Goal: Information Seeking & Learning: Learn about a topic

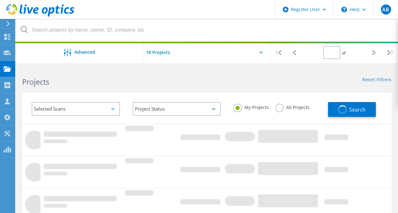
type input "1"
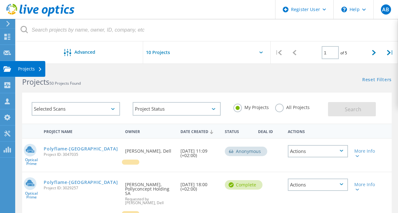
click at [9, 70] on use at bounding box center [7, 68] width 8 height 5
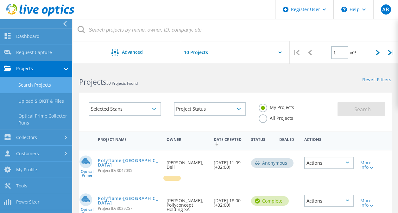
click at [46, 87] on link "Search Projects" at bounding box center [36, 85] width 72 height 16
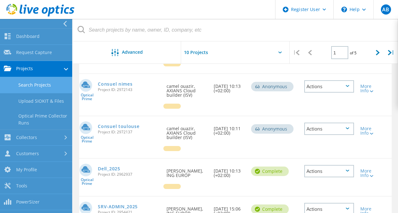
scroll to position [256, 0]
click at [117, 129] on link "Consuel toulouse" at bounding box center [118, 126] width 41 height 4
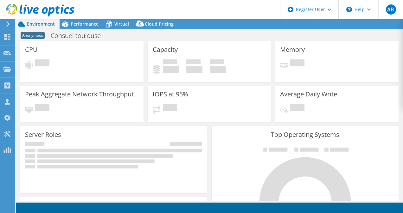
select select "EUFrankfurt"
select select "USD"
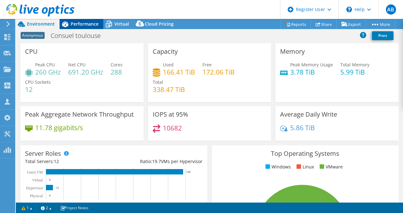
click at [84, 28] on div "Performance" at bounding box center [82, 24] width 44 height 10
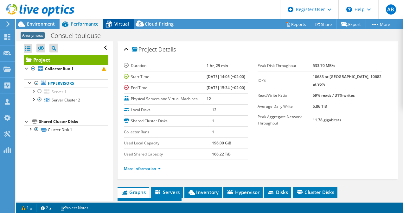
click at [118, 25] on span "Virtual" at bounding box center [121, 24] width 15 height 6
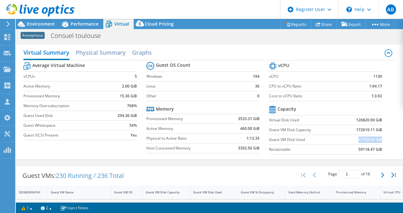
drag, startPoint x: 355, startPoint y: 139, endPoint x: 377, endPoint y: 140, distance: 22.2
click at [377, 140] on b "67702.43 GiB" at bounding box center [370, 140] width 24 height 6
drag, startPoint x: 377, startPoint y: 140, endPoint x: 352, endPoint y: 120, distance: 31.3
click at [356, 120] on b "126820.90 GiB" at bounding box center [369, 120] width 26 height 6
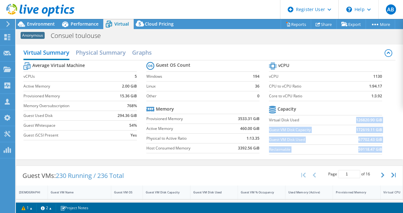
drag, startPoint x: 352, startPoint y: 120, endPoint x: 379, endPoint y: 119, distance: 26.9
click at [379, 119] on section "vCPU vCPU 1130 CPU to vCPU Ratio 1:94.17 Core to vCPU Ratio 1:3.92 Capacity Vir…" at bounding box center [330, 109] width 122 height 97
drag, startPoint x: 379, startPoint y: 119, endPoint x: 382, endPoint y: 131, distance: 12.1
click at [382, 131] on section "vCPU vCPU 1130 CPU to vCPU Ratio 1:94.17 Core to vCPU Ratio 1:3.92 Capacity Vir…" at bounding box center [330, 109] width 122 height 97
click at [379, 122] on section "vCPU vCPU 1130 CPU to vCPU Ratio 1:94.17 Core to vCPU Ratio 1:3.92 Capacity Vir…" at bounding box center [330, 109] width 122 height 97
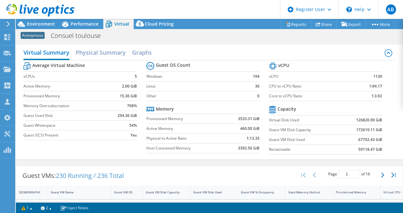
click at [379, 122] on section "vCPU vCPU 1130 CPU to vCPU Ratio 1:94.17 Core to vCPU Ratio 1:3.92 Capacity Vir…" at bounding box center [330, 109] width 122 height 97
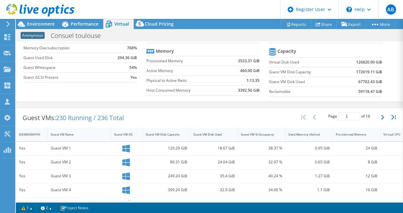
scroll to position [62, 0]
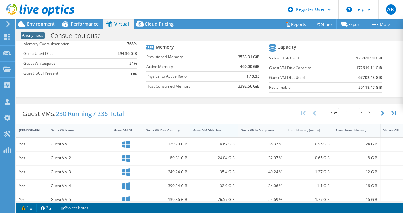
click at [214, 132] on div "Guest VM Disk Used" at bounding box center [210, 131] width 40 height 10
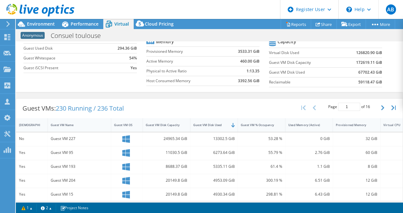
scroll to position [67, 0]
click at [43, 23] on span "Environment" at bounding box center [41, 24] width 28 height 6
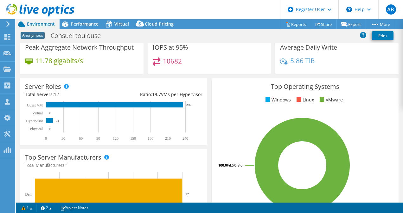
scroll to position [0, 0]
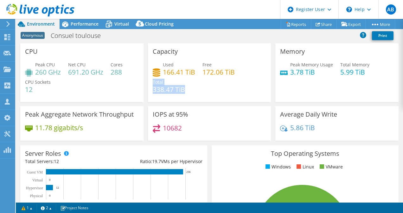
drag, startPoint x: 191, startPoint y: 90, endPoint x: 148, endPoint y: 87, distance: 42.5
click at [148, 87] on div "Capacity Used 166.41 TiB Free 172.06 TiB Total 338.47 TiB" at bounding box center [209, 72] width 123 height 59
drag, startPoint x: 148, startPoint y: 87, endPoint x: 242, endPoint y: 75, distance: 94.8
click at [242, 75] on div "Used 166.41 TiB Free 172.06 TiB Total 338.47 TiB" at bounding box center [210, 80] width 114 height 38
click at [115, 26] on span "Virtual" at bounding box center [121, 24] width 15 height 6
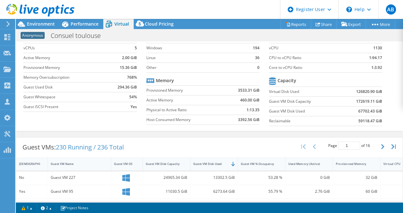
scroll to position [29, 0]
click at [44, 23] on span "Environment" at bounding box center [41, 24] width 28 height 6
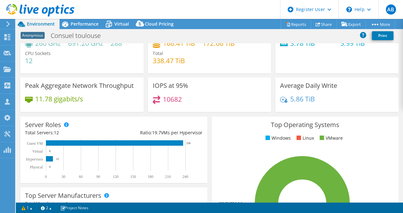
scroll to position [0, 0]
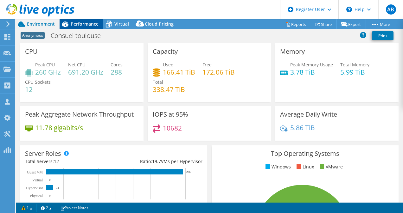
click at [88, 24] on span "Performance" at bounding box center [85, 24] width 28 height 6
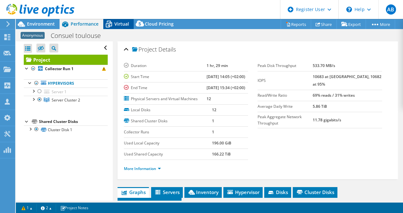
click at [120, 23] on span "Virtual" at bounding box center [121, 24] width 15 height 6
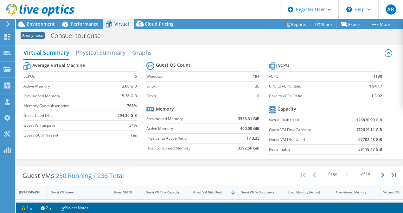
scroll to position [6, 0]
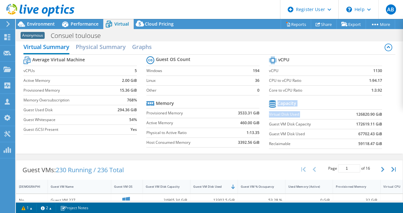
drag, startPoint x: 351, startPoint y: 115, endPoint x: 392, endPoint y: 115, distance: 41.1
click at [392, 115] on div "Virtual Summary Physical Summary Graphs Average Virtual Machine vCPUs 5 Active …" at bounding box center [209, 96] width 387 height 115
drag, startPoint x: 392, startPoint y: 115, endPoint x: 377, endPoint y: 137, distance: 26.4
click at [377, 137] on section "vCPU vCPU 1130 CPU to vCPU Ratio 1:94.17 Core to vCPU Ratio 1:3.92 Capacity Vir…" at bounding box center [330, 103] width 122 height 97
click at [348, 134] on td "67702.43 GiB" at bounding box center [360, 134] width 41 height 10
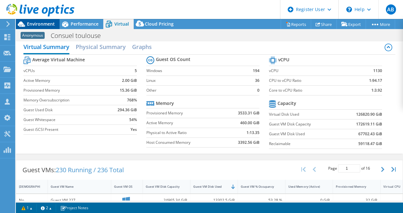
click at [41, 25] on span "Environment" at bounding box center [41, 24] width 28 height 6
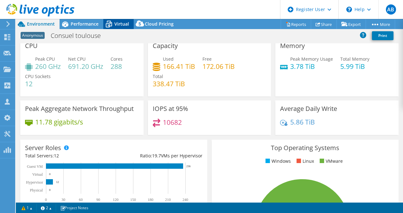
click at [115, 23] on span "Virtual" at bounding box center [121, 24] width 15 height 6
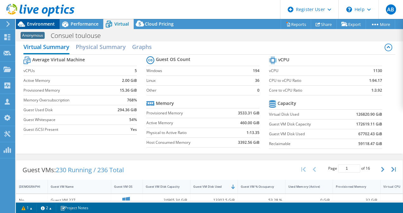
click at [35, 23] on span "Environment" at bounding box center [41, 24] width 28 height 6
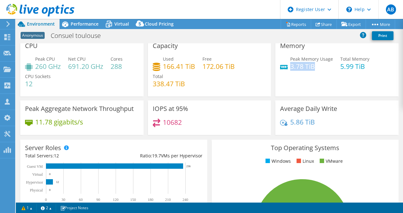
drag, startPoint x: 315, startPoint y: 68, endPoint x: 288, endPoint y: 67, distance: 27.2
click at [290, 67] on h4 "3.78 TiB" at bounding box center [311, 66] width 43 height 7
drag, startPoint x: 288, startPoint y: 67, endPoint x: 311, endPoint y: 92, distance: 33.8
click at [311, 92] on div "Memory Peak Memory Usage 3.78 TiB Total Memory 5.99 TiB" at bounding box center [336, 67] width 123 height 59
drag, startPoint x: 337, startPoint y: 67, endPoint x: 370, endPoint y: 63, distance: 33.5
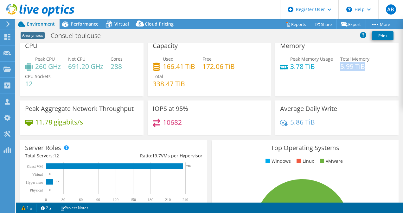
click at [370, 63] on div "Peak Memory Usage 3.78 TiB Total Memory 5.99 TiB" at bounding box center [337, 66] width 114 height 21
click at [310, 66] on h4 "3.78 TiB" at bounding box center [311, 66] width 43 height 7
drag, startPoint x: 314, startPoint y: 66, endPoint x: 282, endPoint y: 67, distance: 32.0
click at [282, 67] on div "Peak Memory Usage 3.78 TiB" at bounding box center [306, 63] width 53 height 14
drag, startPoint x: 282, startPoint y: 67, endPoint x: 314, endPoint y: 82, distance: 35.1
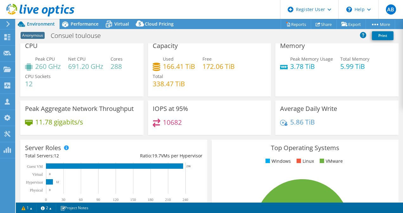
click at [314, 82] on div "Memory Peak Memory Usage 3.78 TiB Total Memory 5.99 TiB" at bounding box center [336, 67] width 123 height 59
